Goal: Check status: Check status

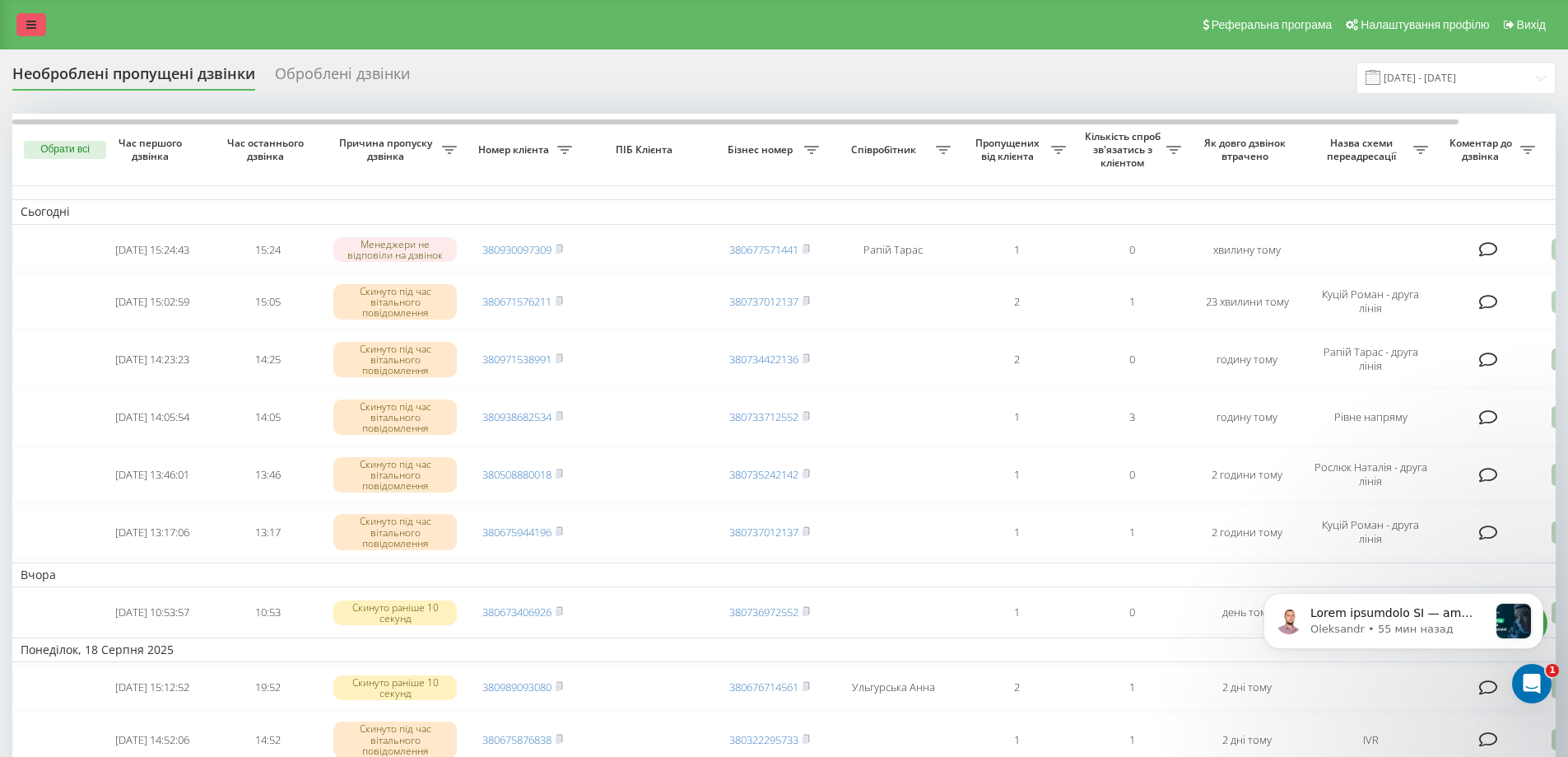
click at [20, 14] on link at bounding box center [30, 25] width 29 height 23
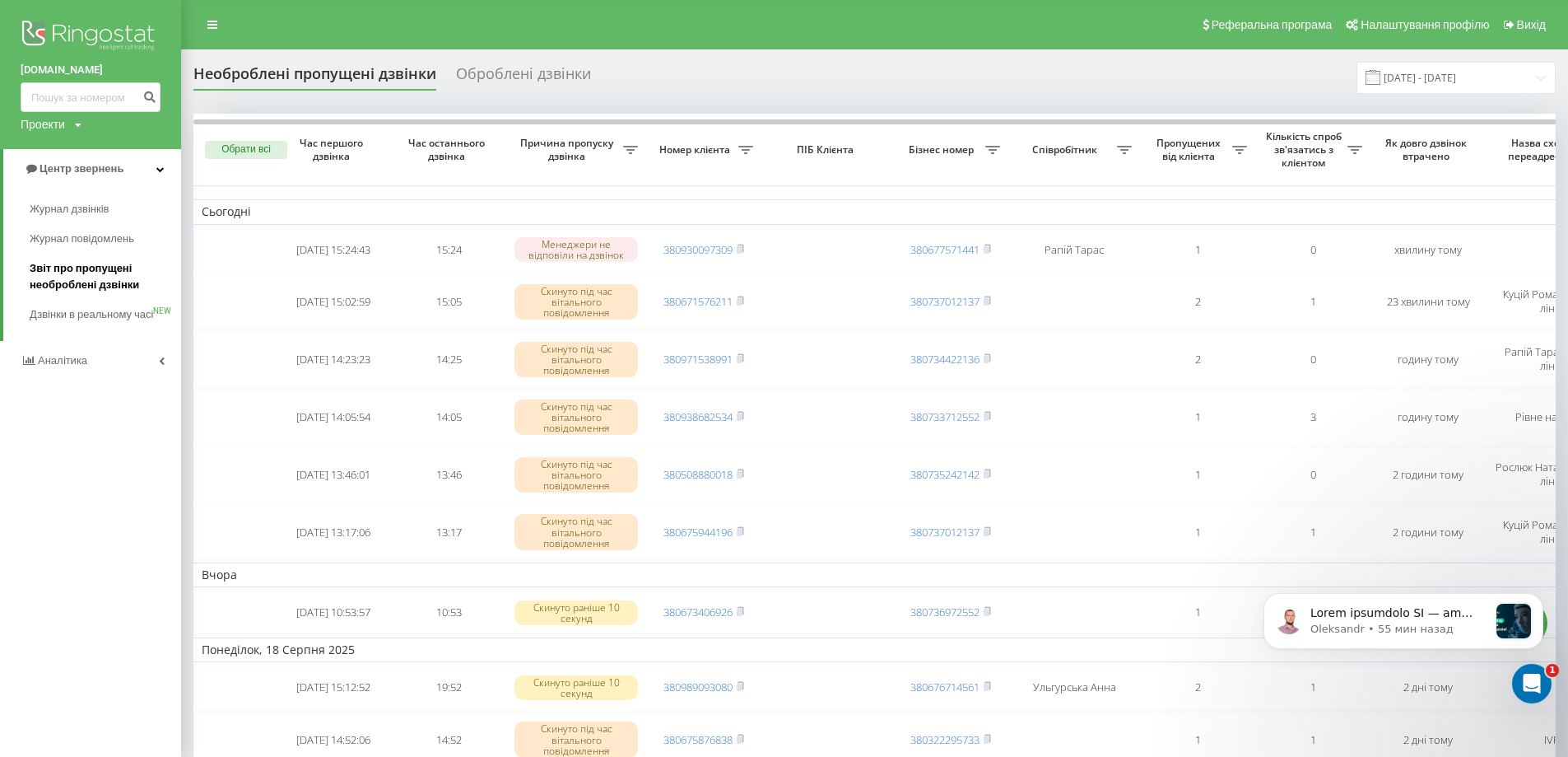
click at [65, 278] on span "Звіт про пропущені необроблені дзвінки" at bounding box center [101, 276] width 143 height 33
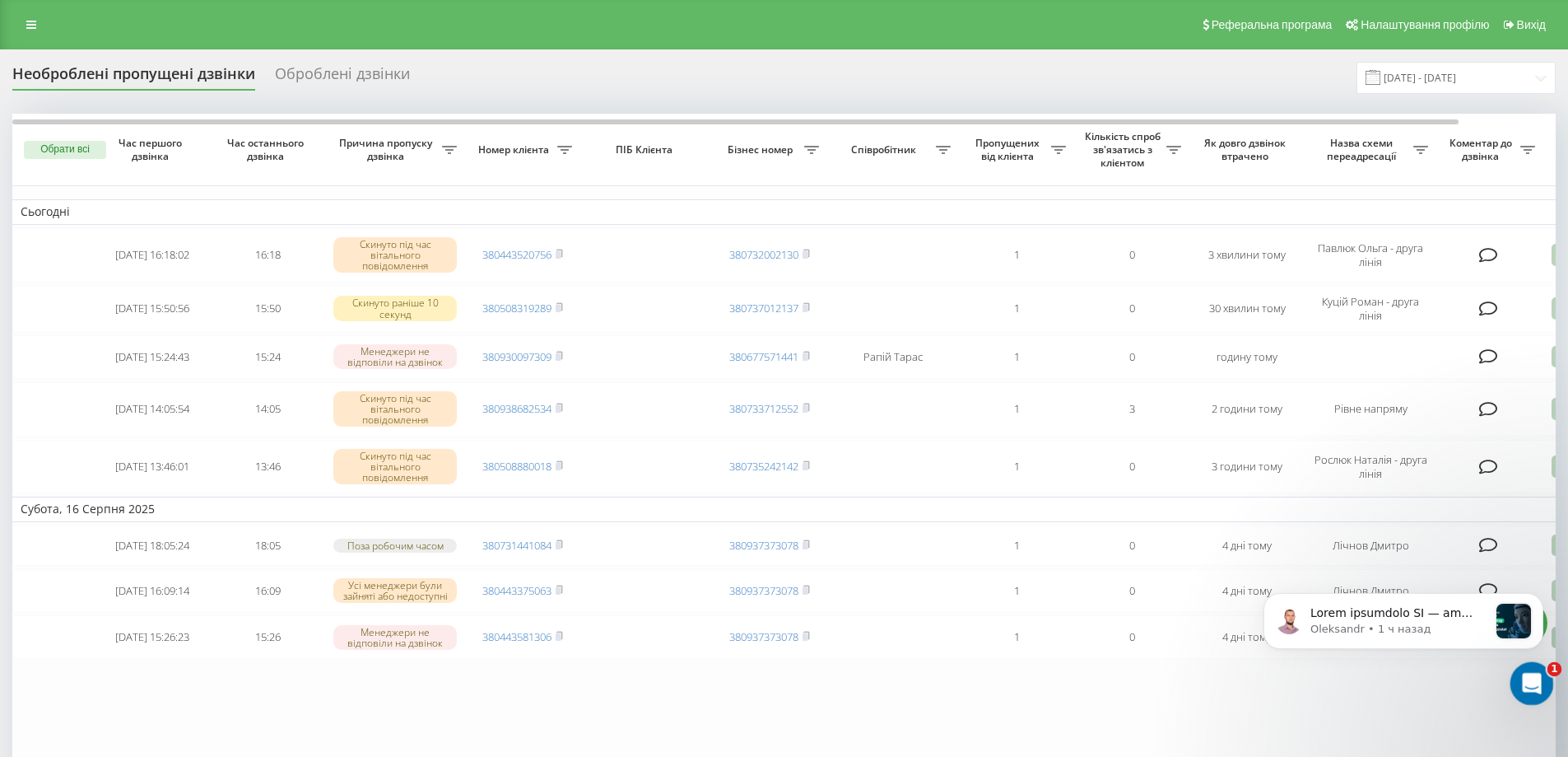
click at [1540, 681] on icon "Открыть службу сообщений Intercom" at bounding box center [1530, 681] width 28 height 28
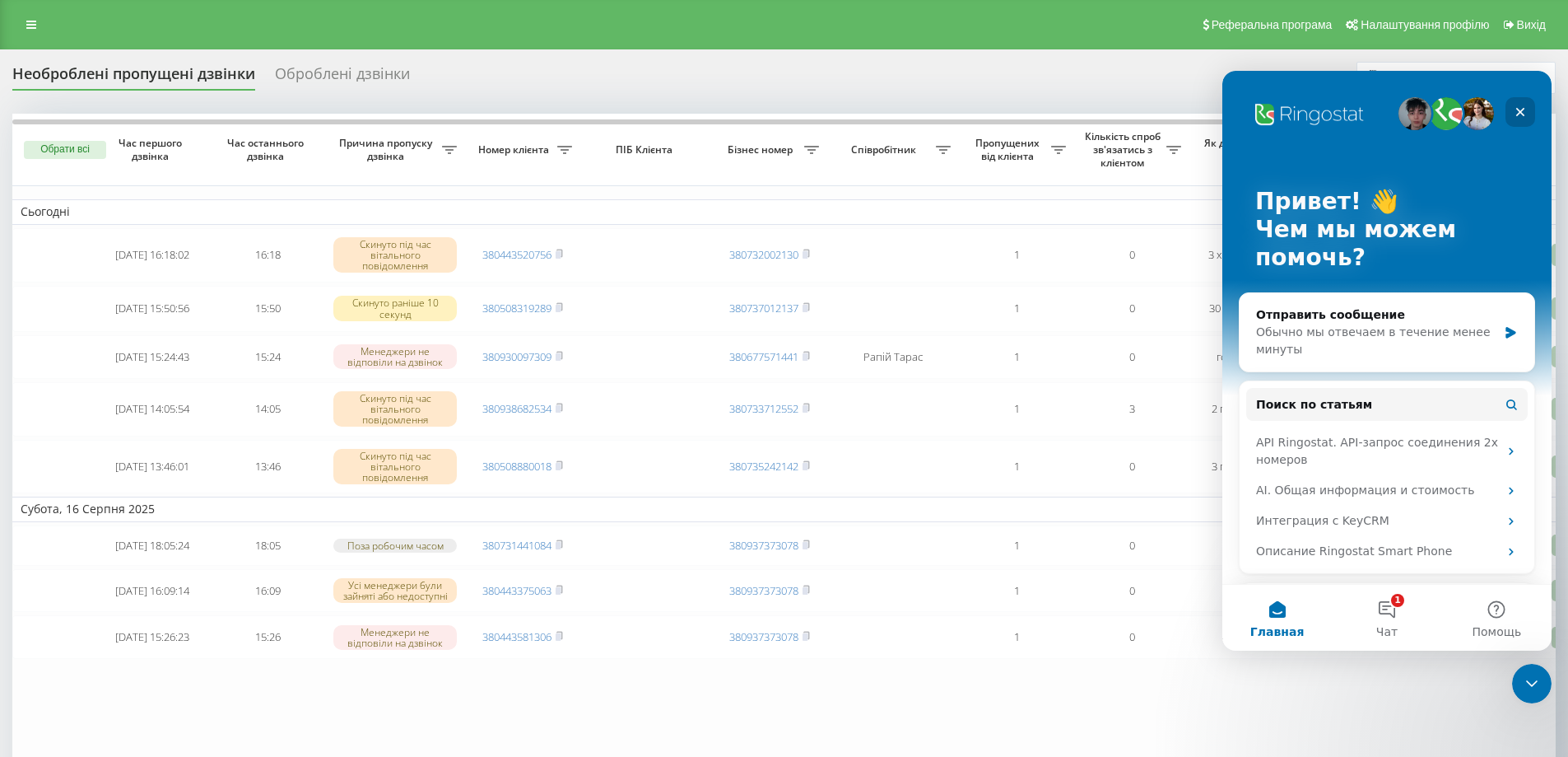
click at [1523, 103] on div "Закрыть" at bounding box center [1520, 111] width 29 height 29
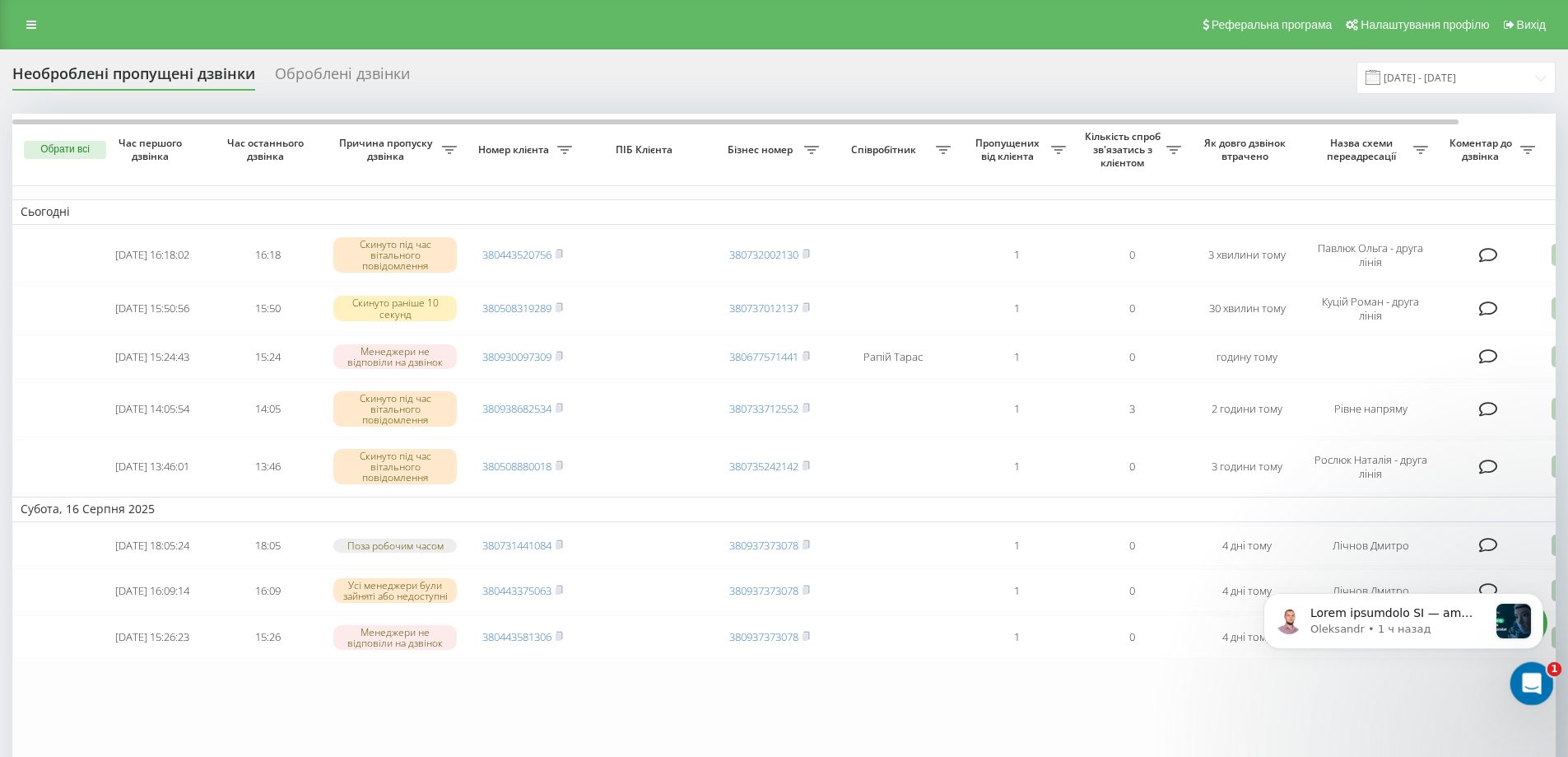
click at [1535, 672] on icon "Открыть службу сообщений Intercom" at bounding box center [1530, 681] width 28 height 28
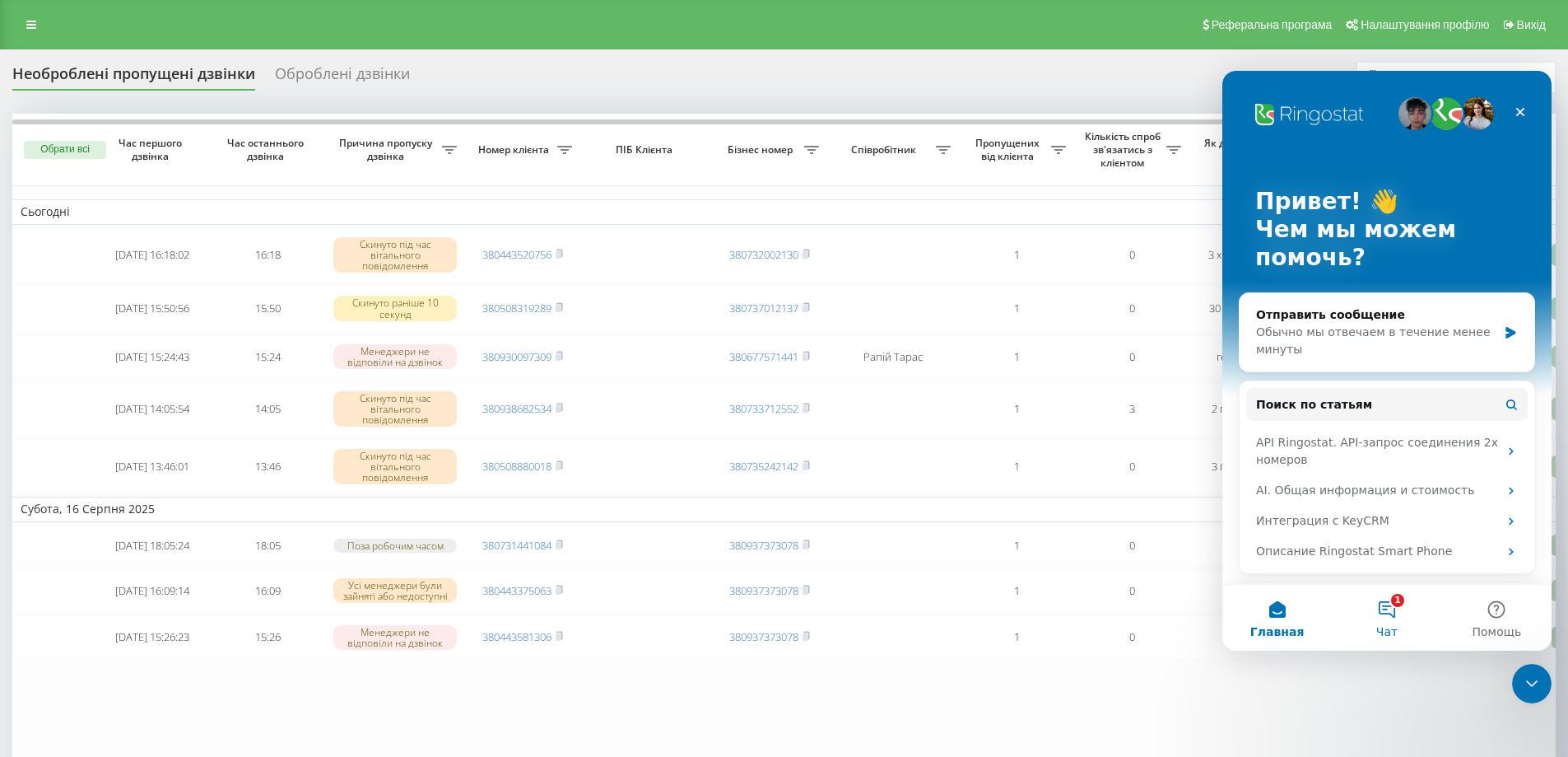
click at [1389, 611] on button "1 Чат" at bounding box center [1386, 617] width 110 height 66
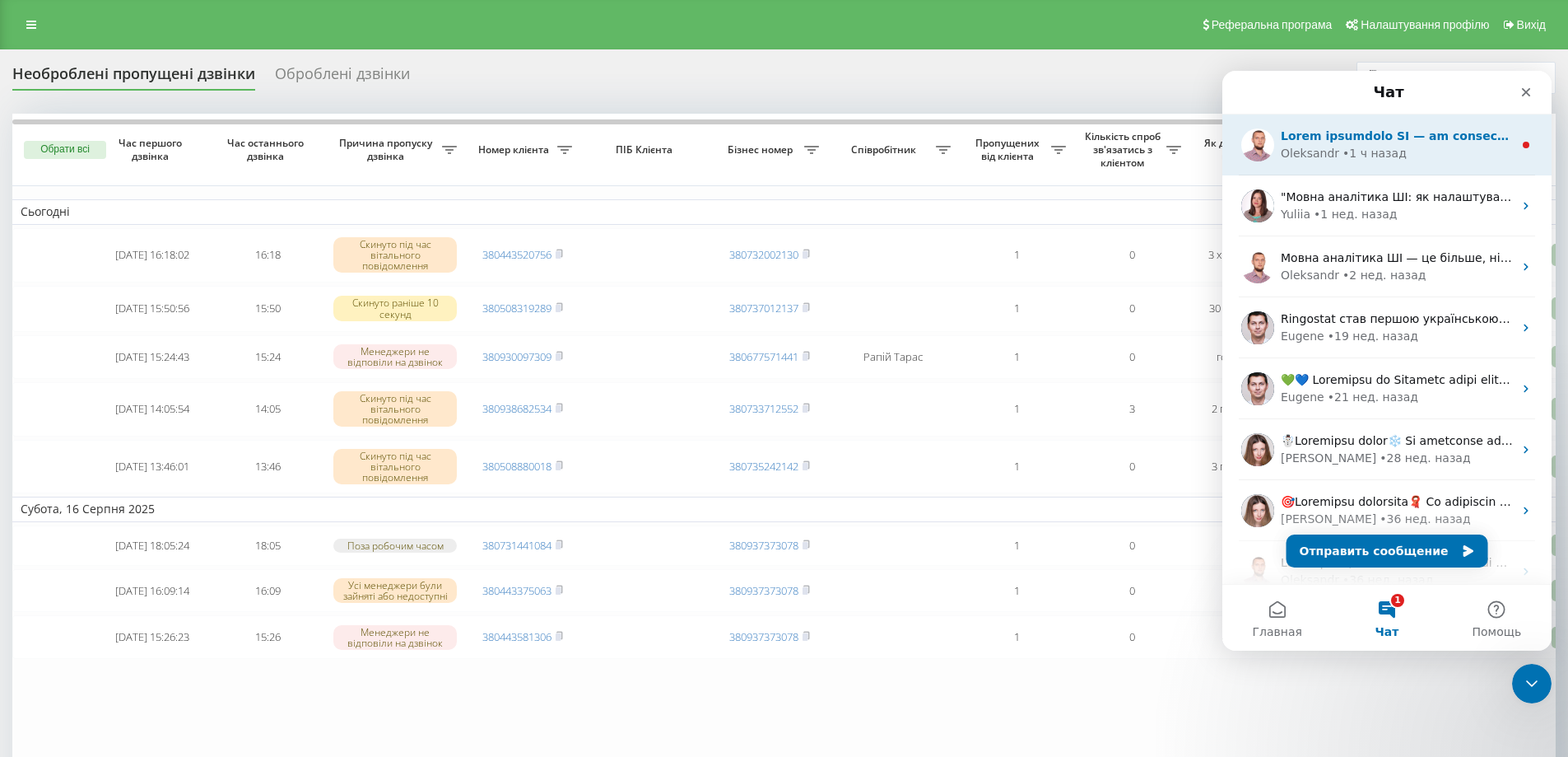
click at [1425, 146] on div "Oleksandr • 1 ч назад" at bounding box center [1396, 153] width 232 height 17
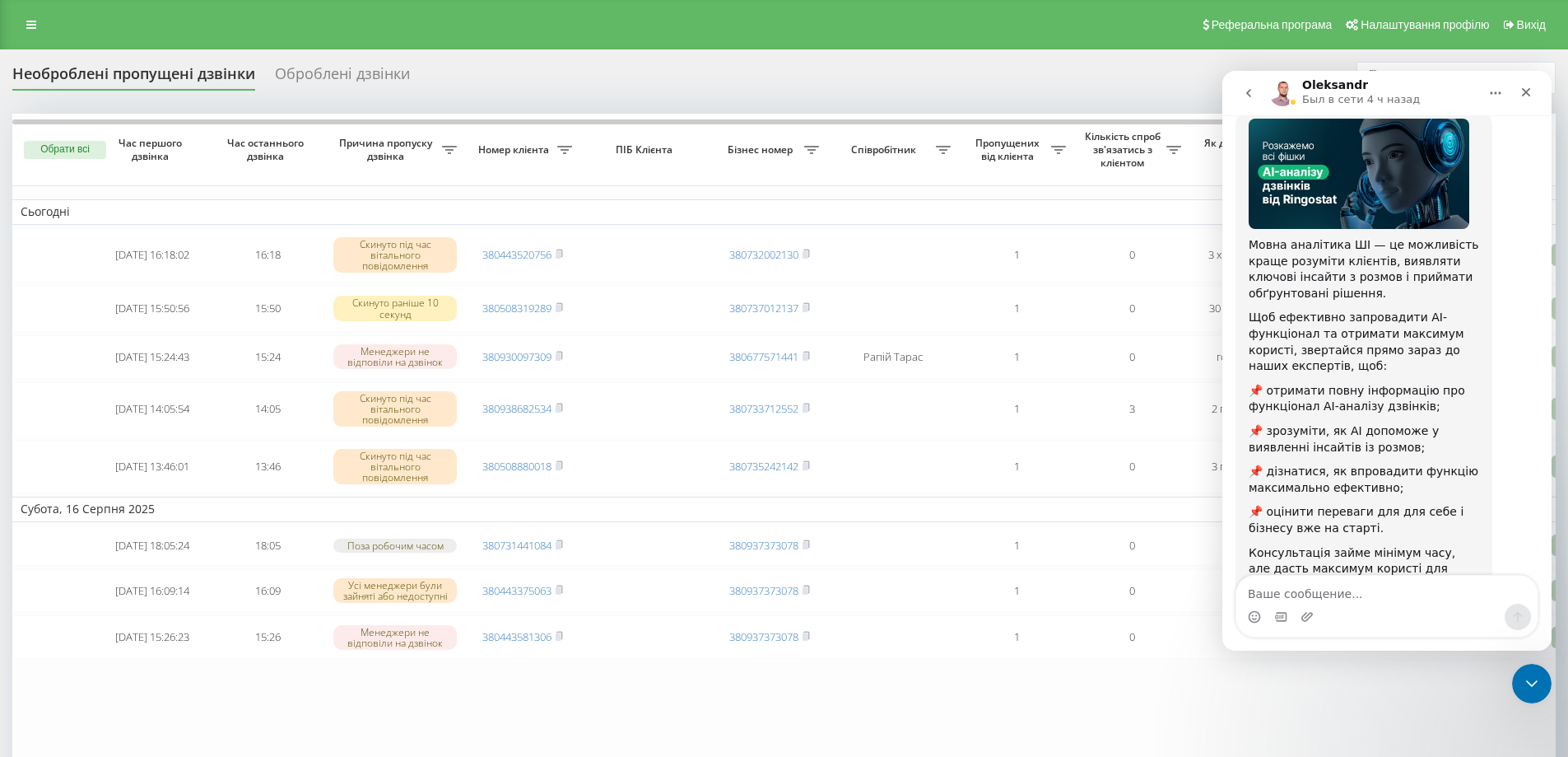
scroll to position [161, 0]
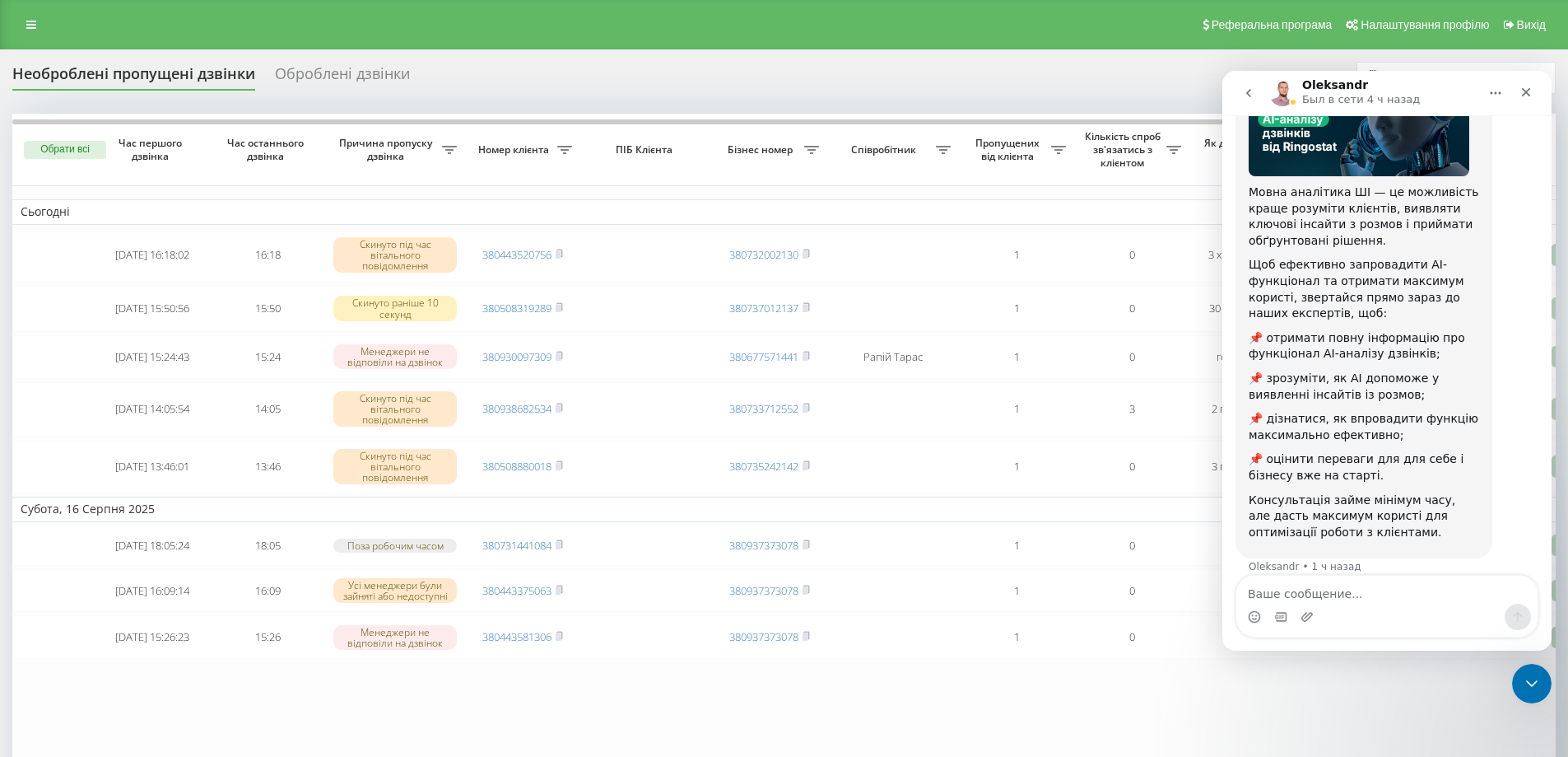
click at [1249, 94] on icon "go back" at bounding box center [1249, 93] width 5 height 8
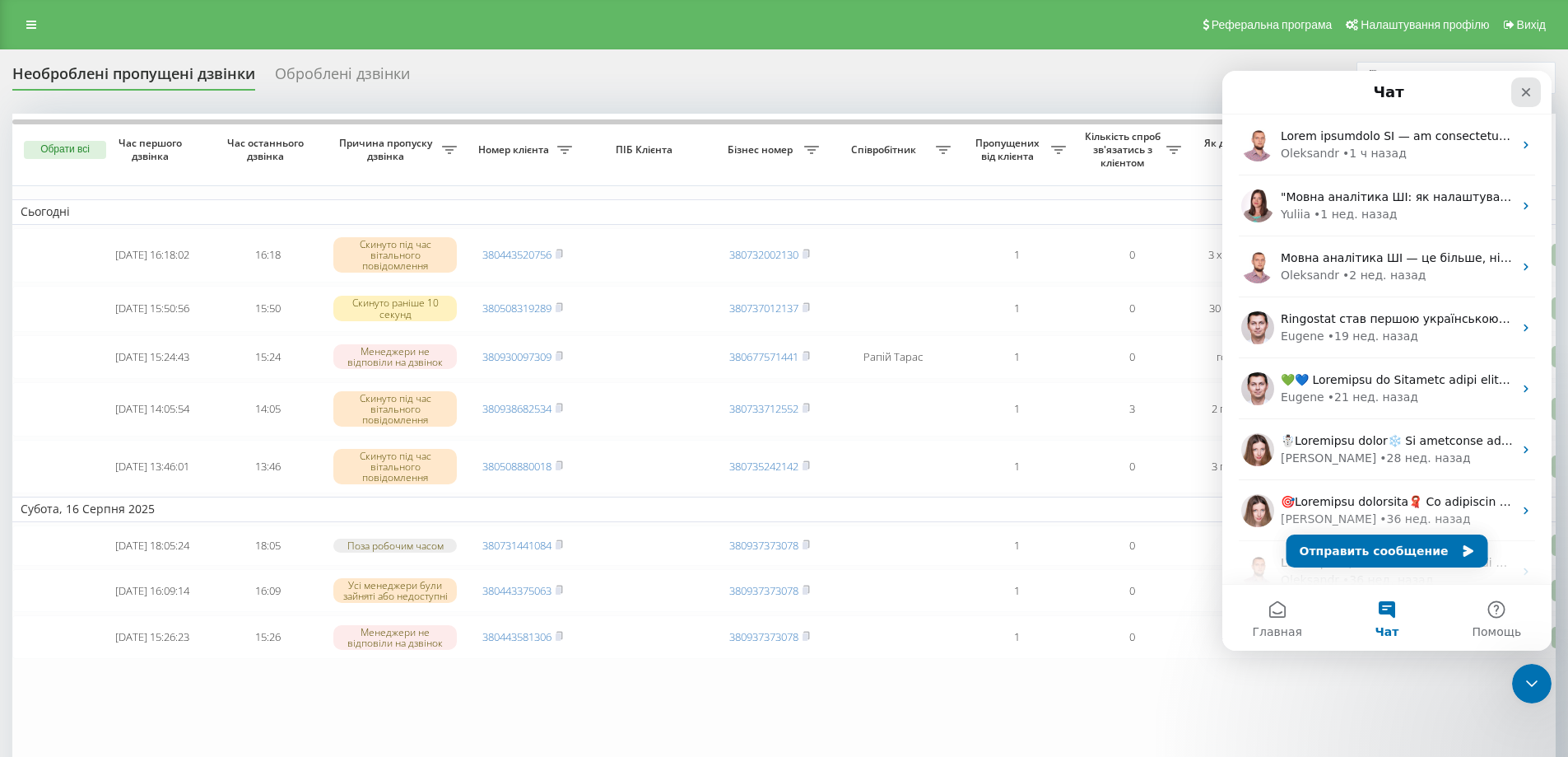
click at [1522, 91] on icon "Закрыть" at bounding box center [1526, 92] width 13 height 13
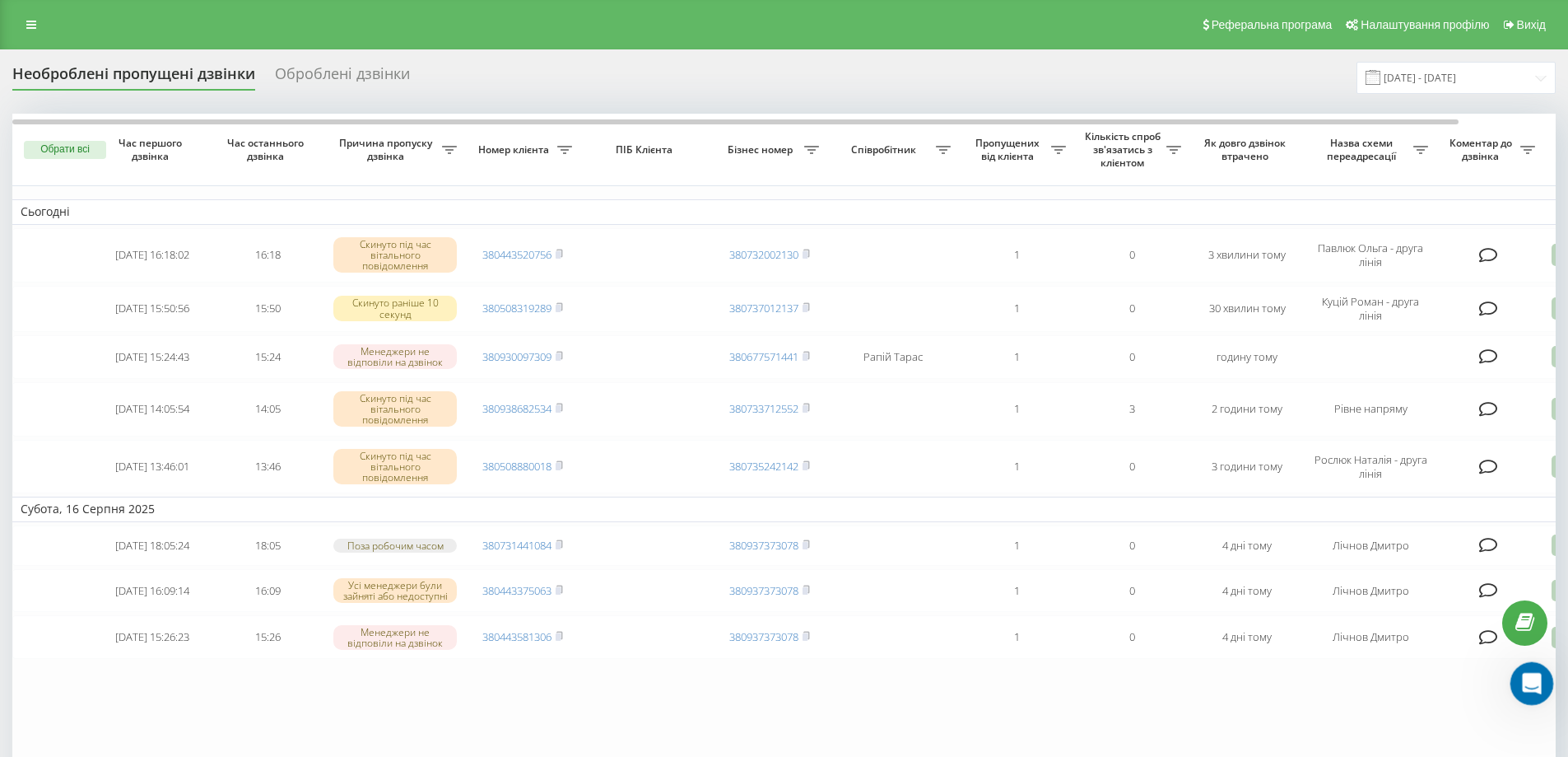
click at [1532, 686] on icon "Открыть службу сообщений Intercom" at bounding box center [1530, 681] width 28 height 28
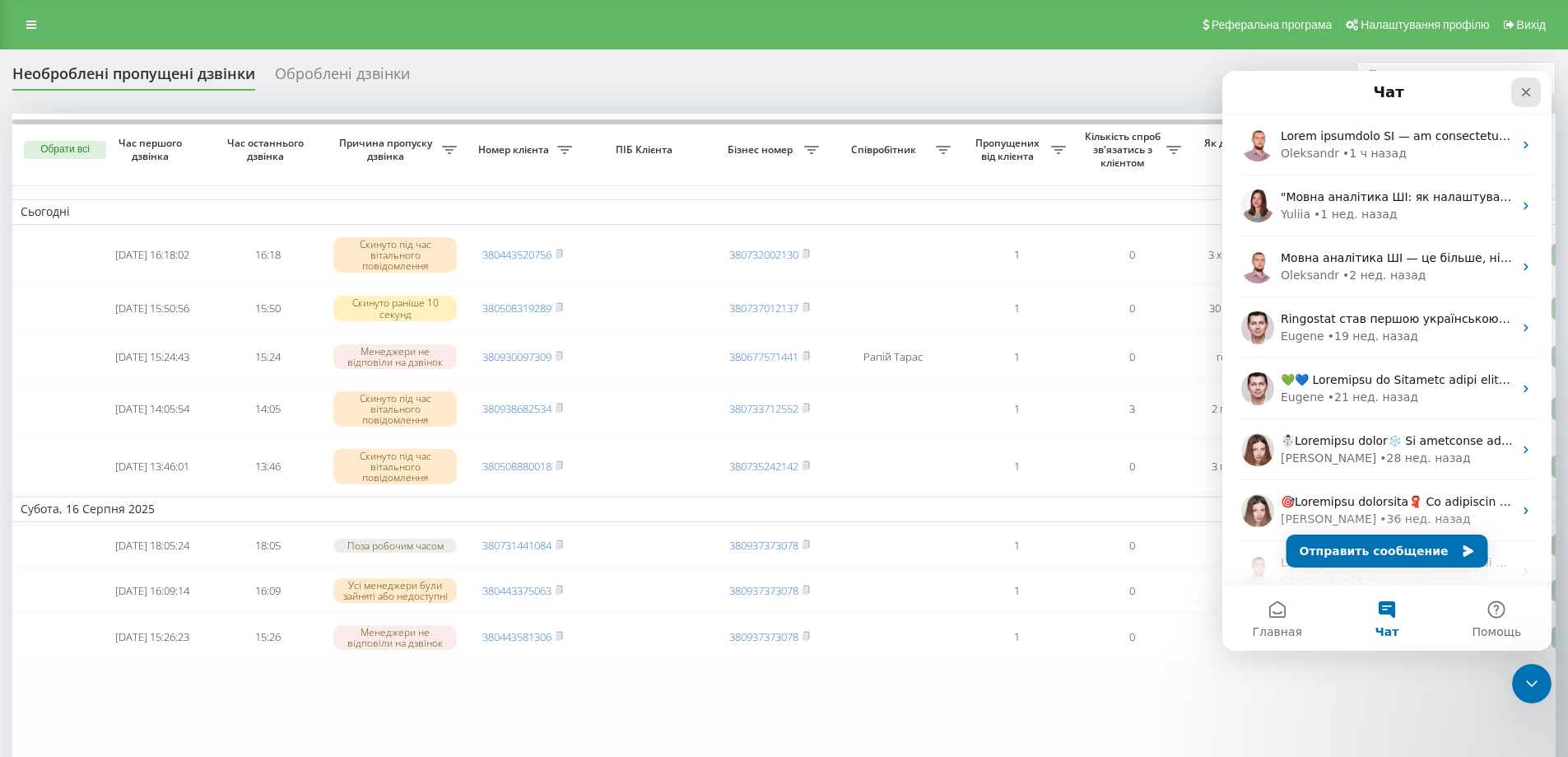
click at [1519, 91] on div "Закрыть" at bounding box center [1525, 92] width 29 height 29
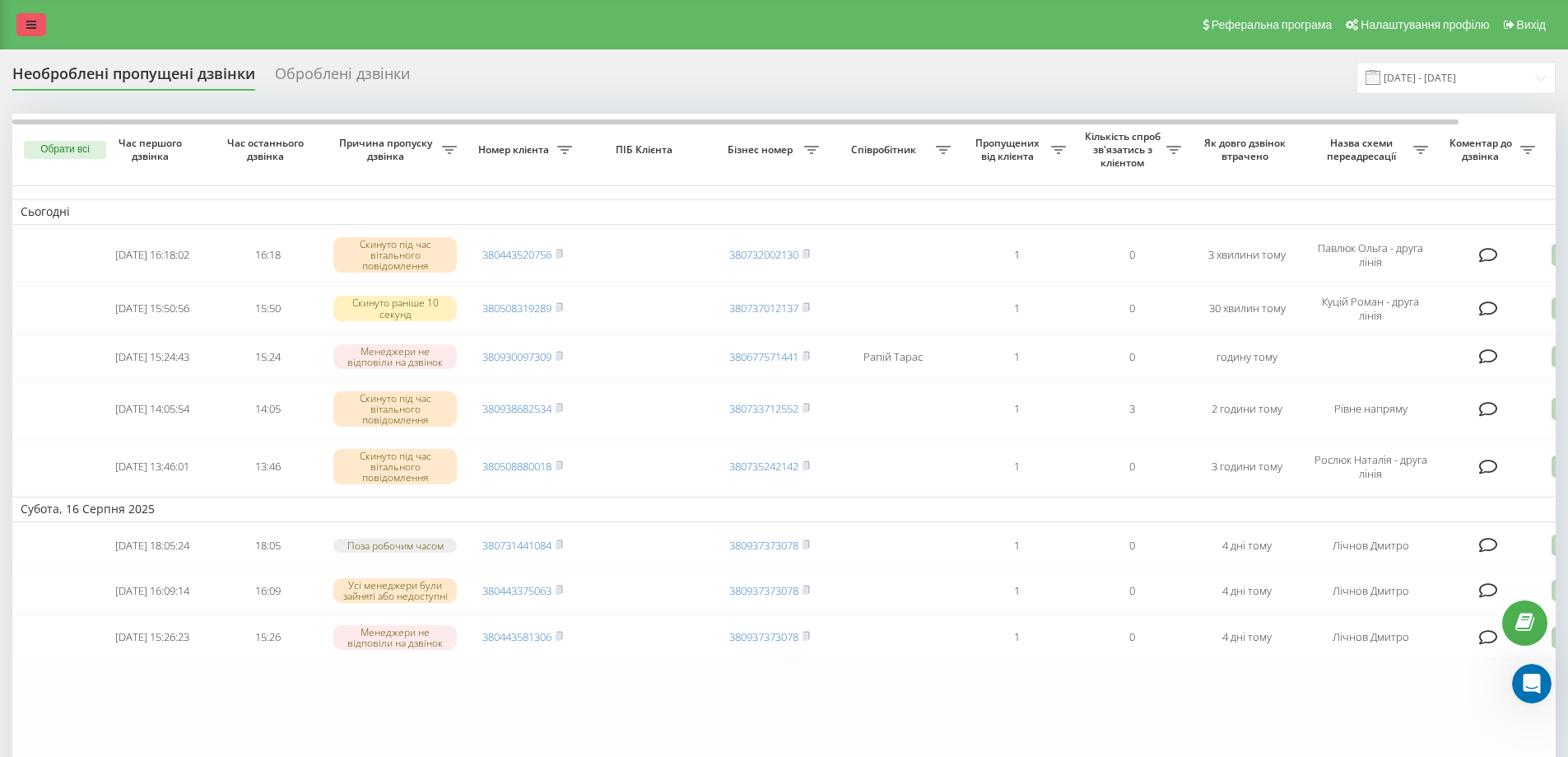
click at [30, 15] on link at bounding box center [30, 25] width 29 height 23
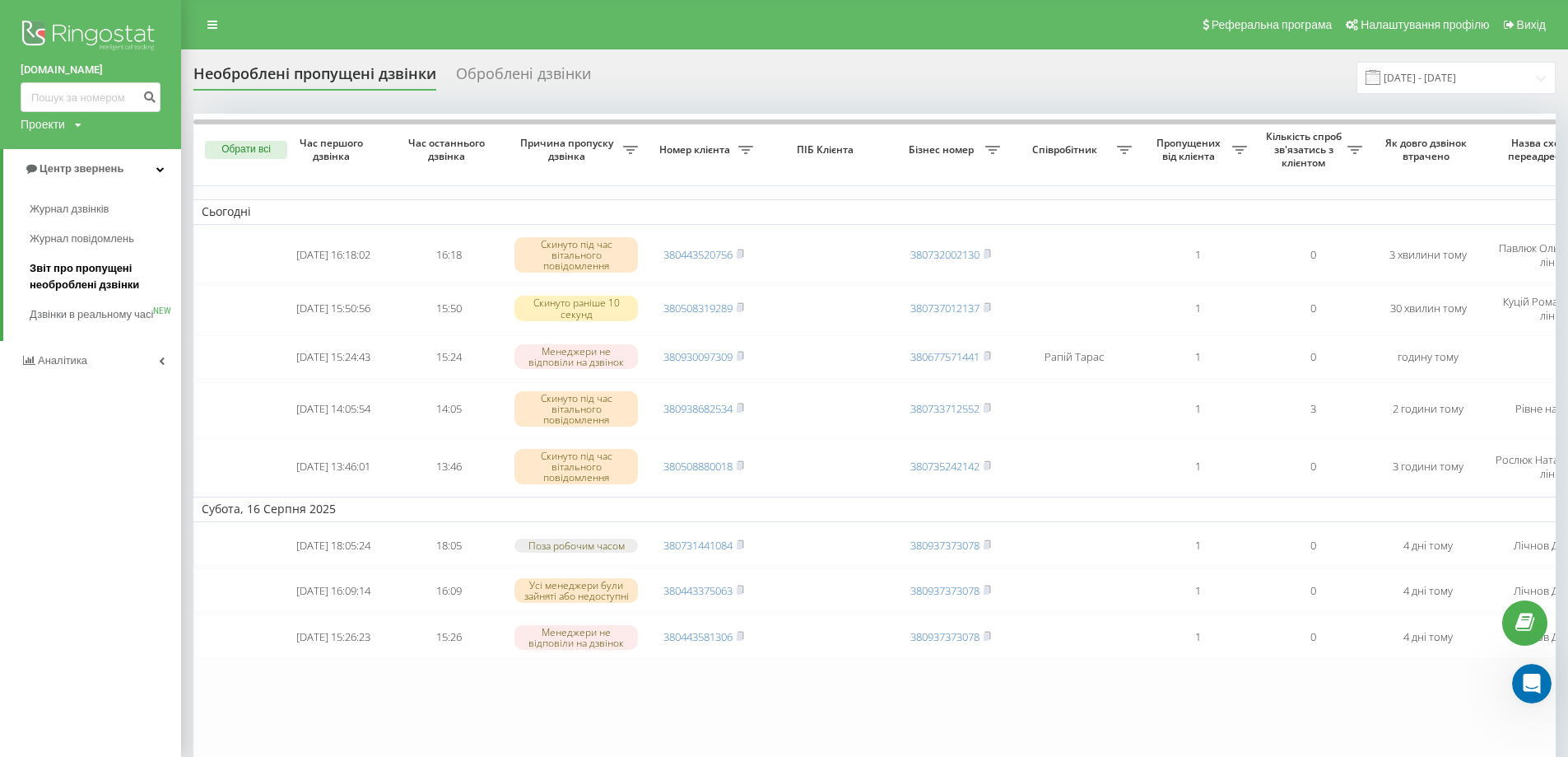
click at [105, 274] on span "Звіт про пропущені необроблені дзвінки" at bounding box center [101, 276] width 143 height 33
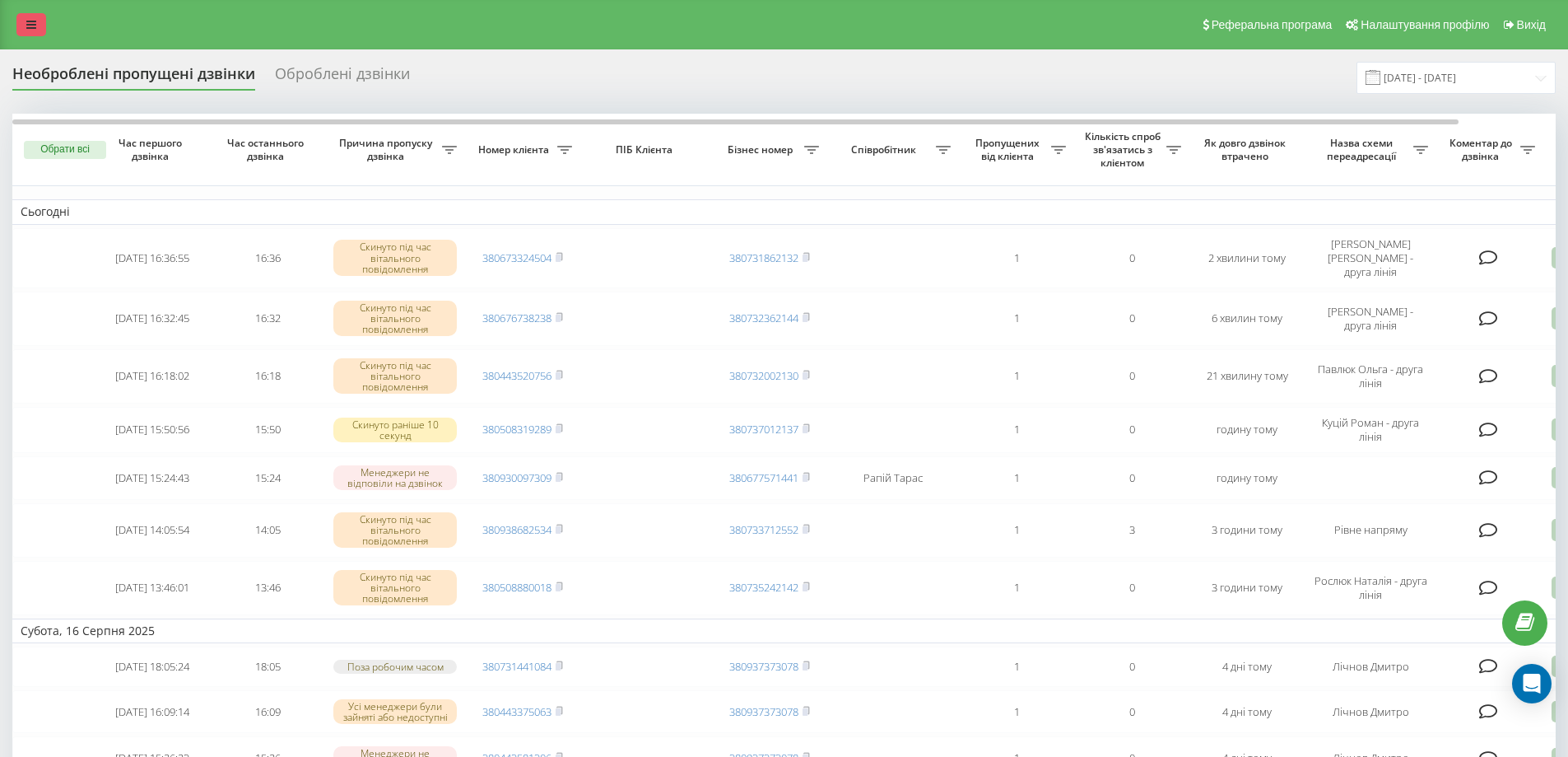
click at [41, 16] on link at bounding box center [30, 25] width 29 height 23
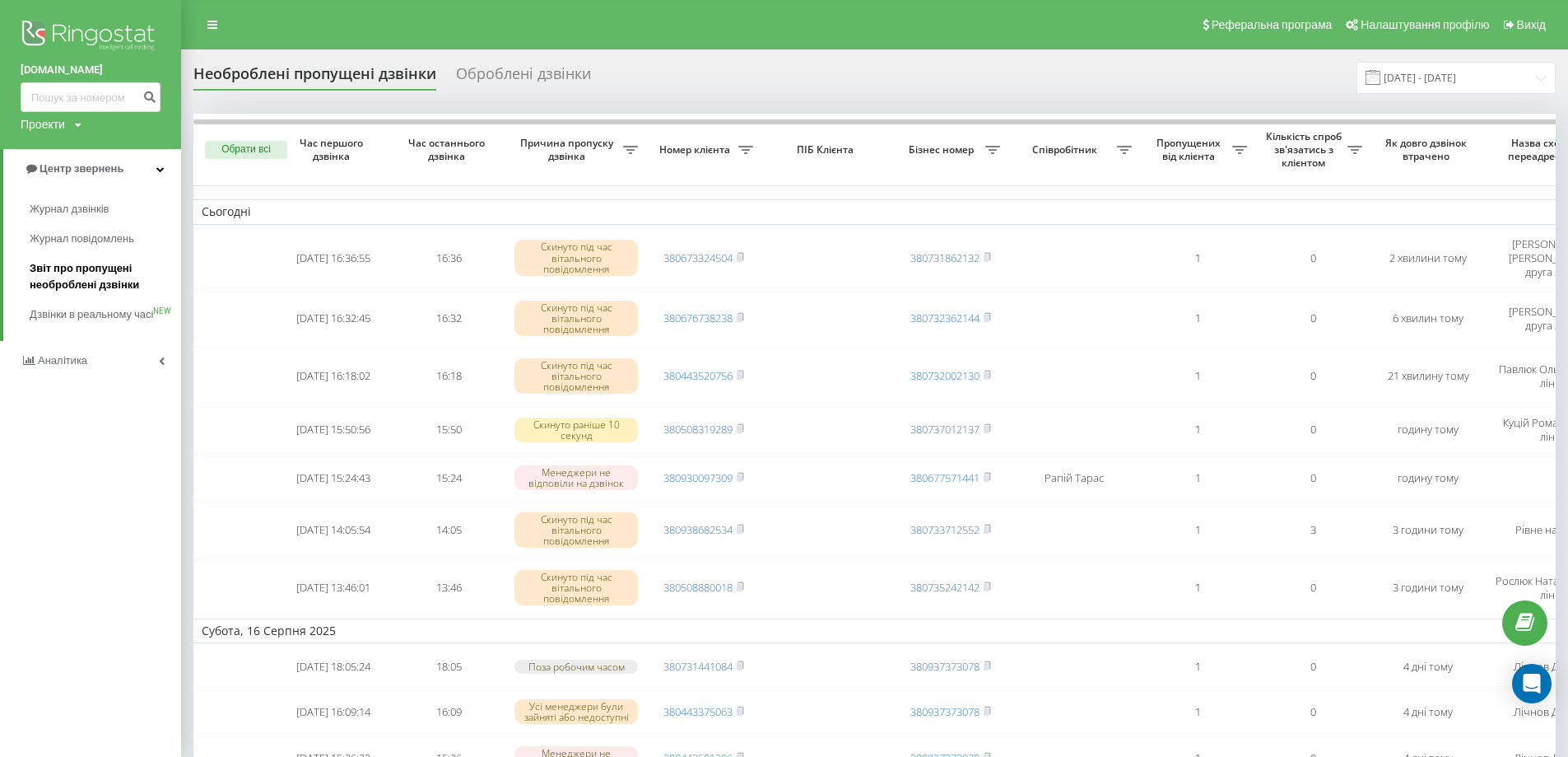
click at [93, 273] on span "Звіт про пропущені необроблені дзвінки" at bounding box center [101, 276] width 143 height 33
